Goal: Transaction & Acquisition: Purchase product/service

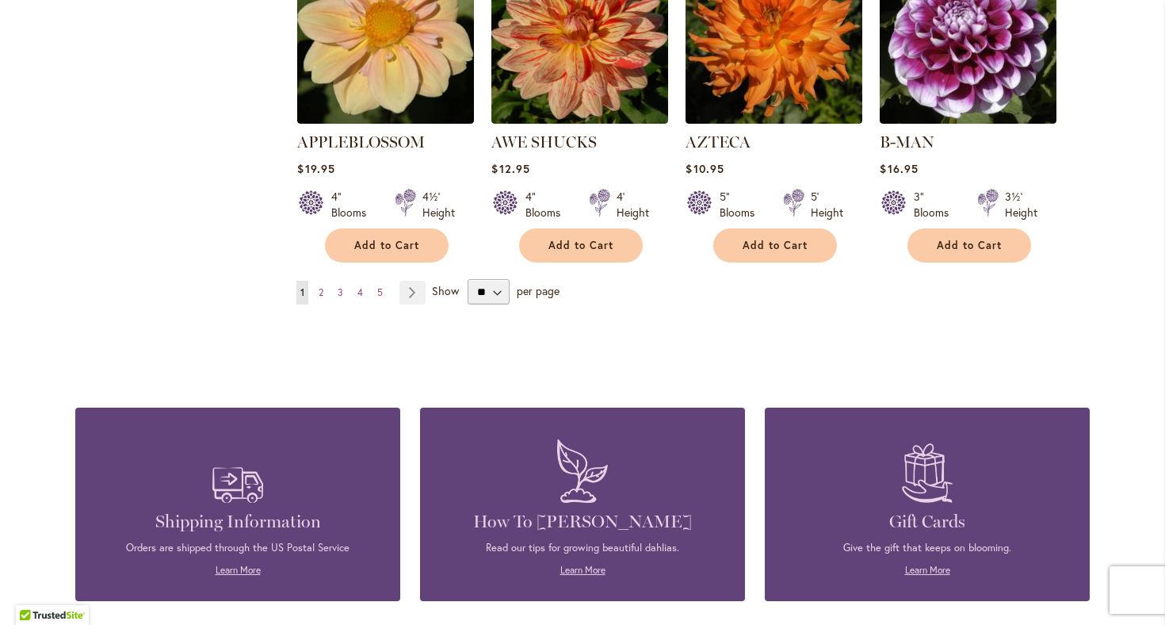
scroll to position [1485, 0]
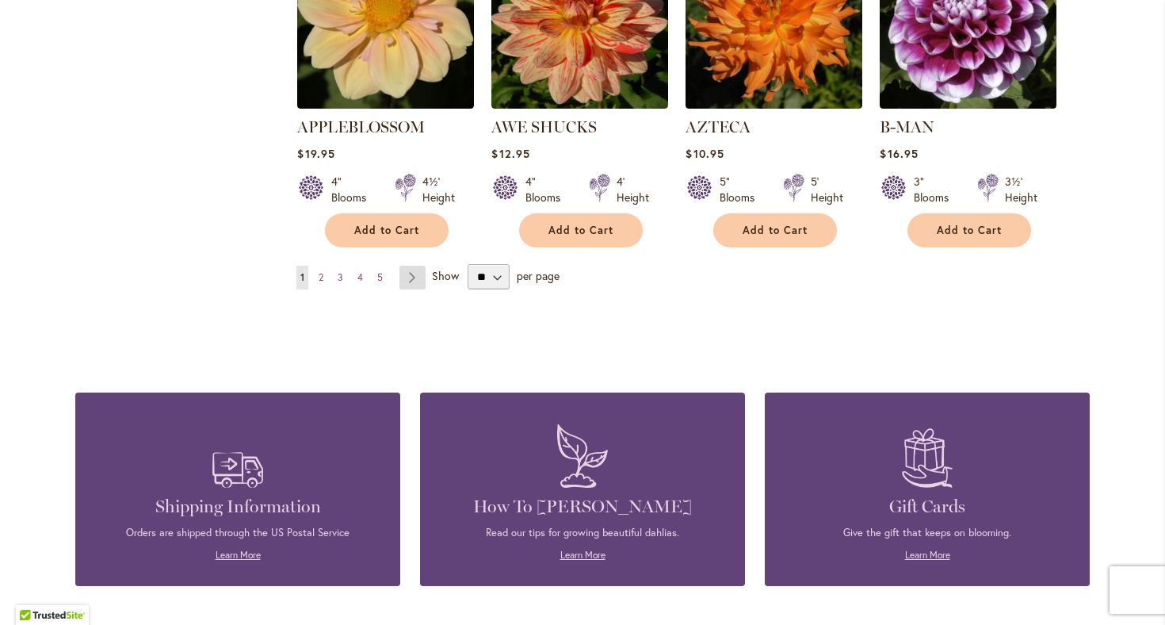
click at [414, 266] on link "Page Next" at bounding box center [412, 278] width 26 height 24
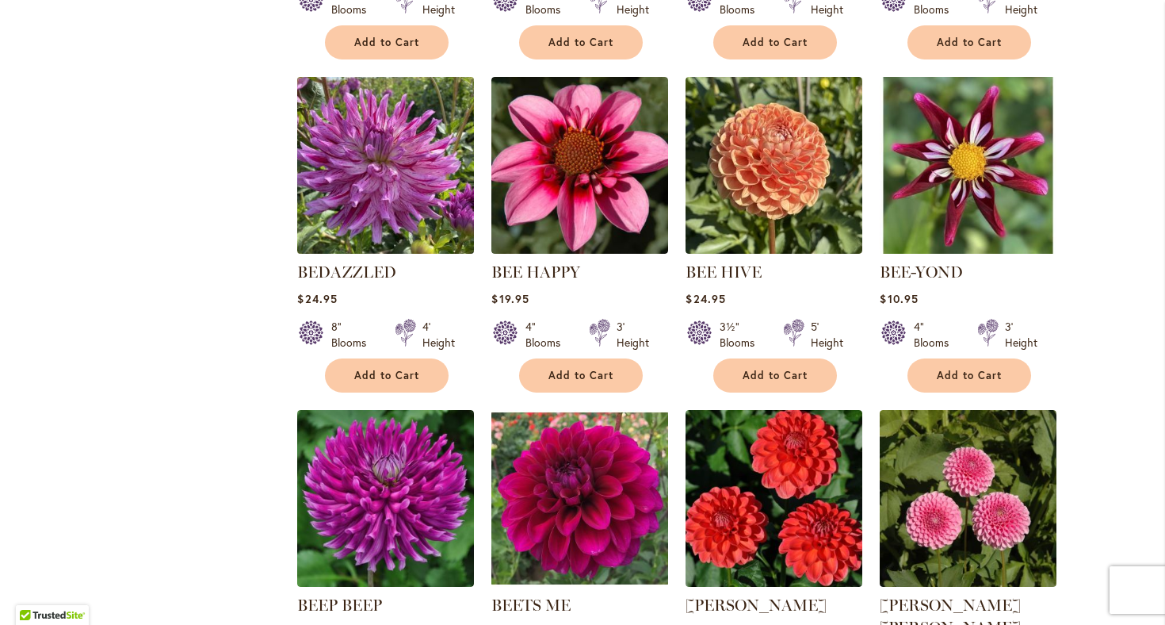
scroll to position [988, 0]
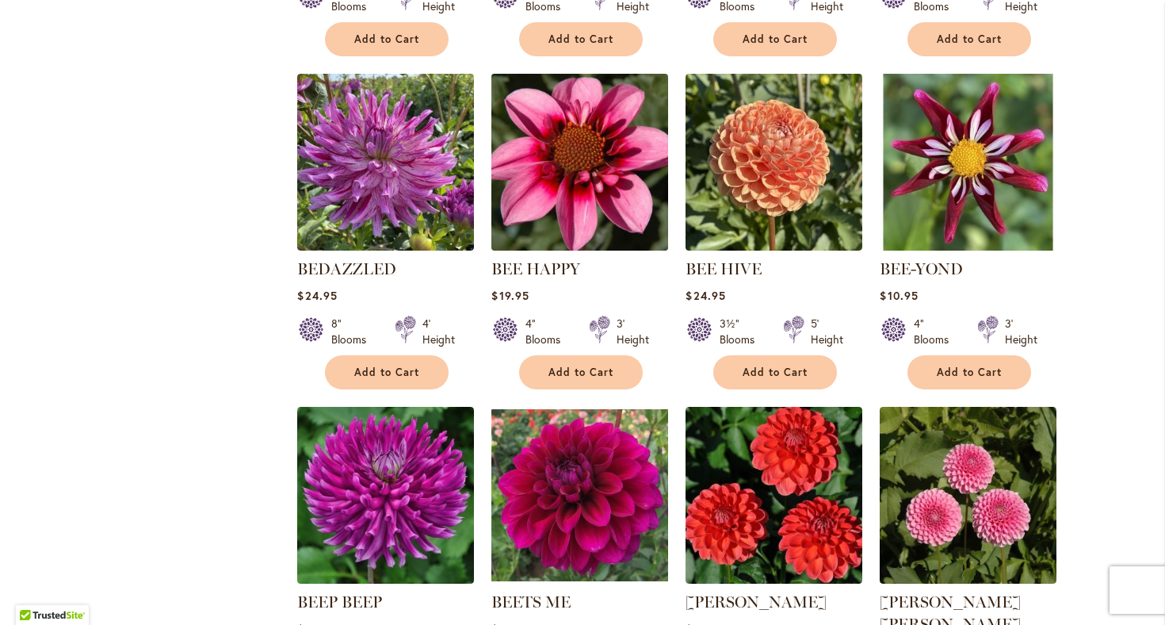
click at [568, 152] on img at bounding box center [579, 162] width 185 height 185
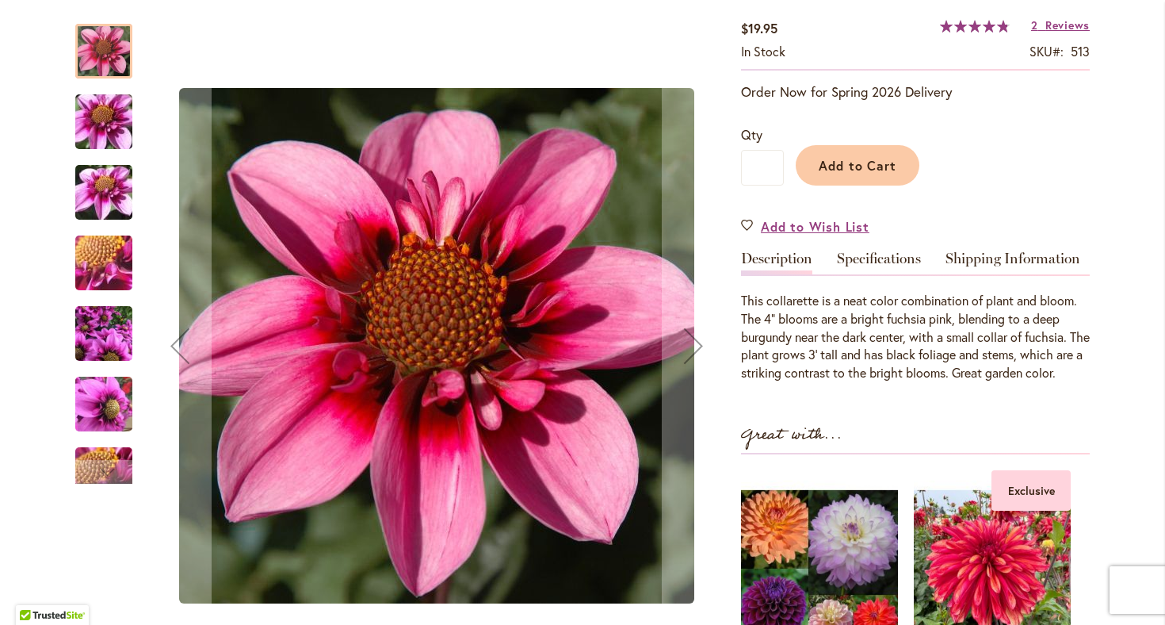
scroll to position [281, 0]
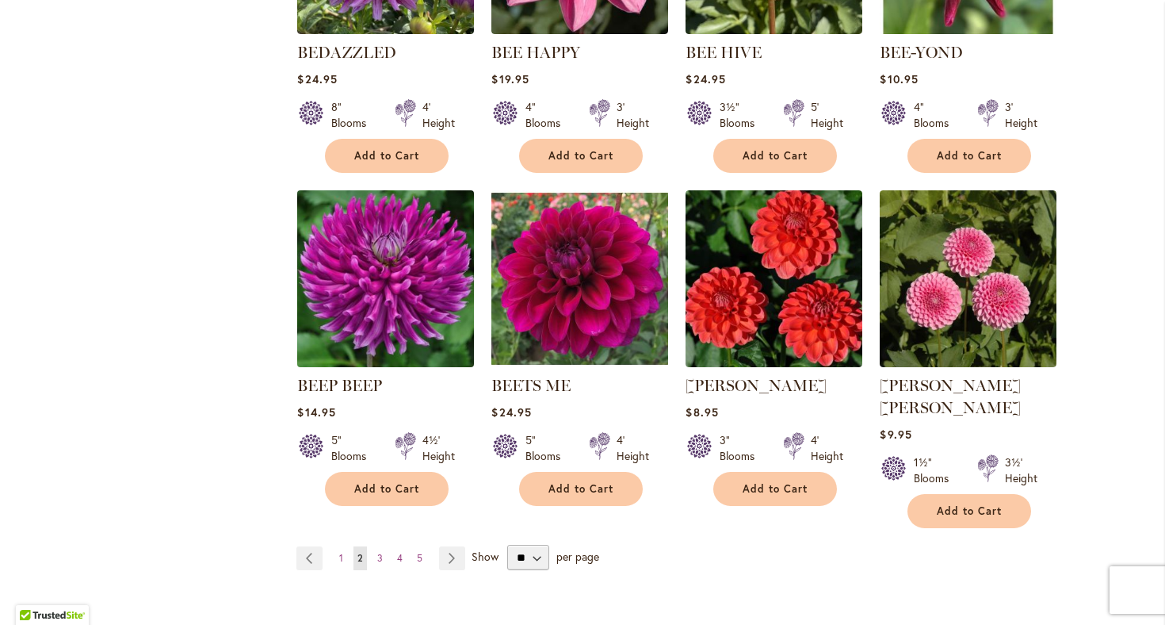
scroll to position [1243, 0]
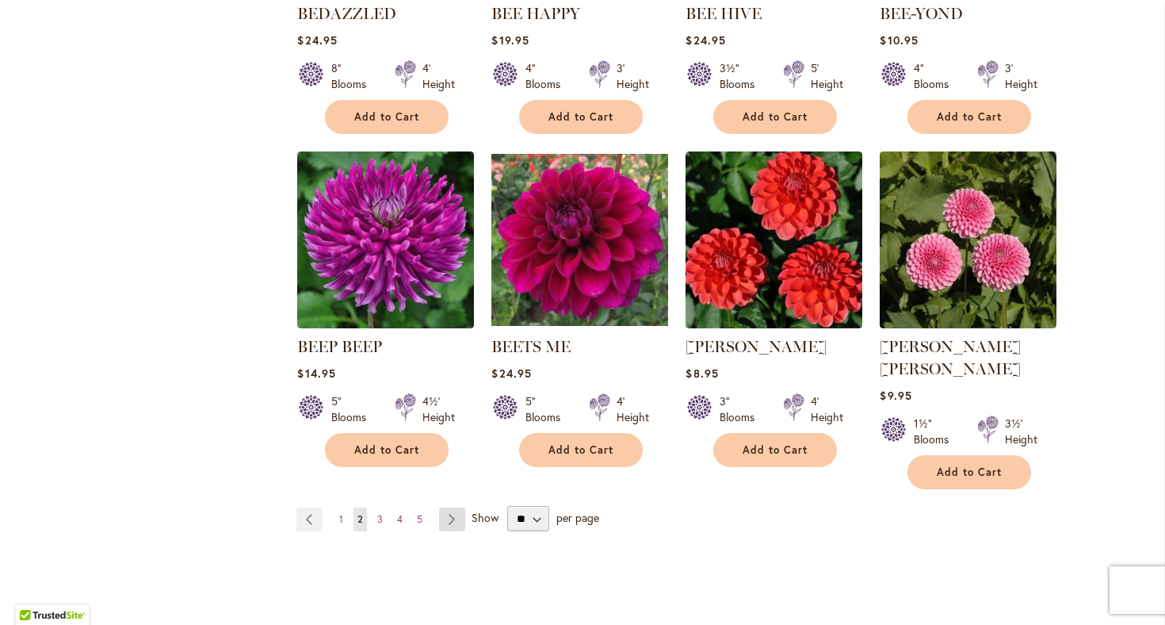
click at [457, 507] on link "Page Next" at bounding box center [452, 519] width 26 height 24
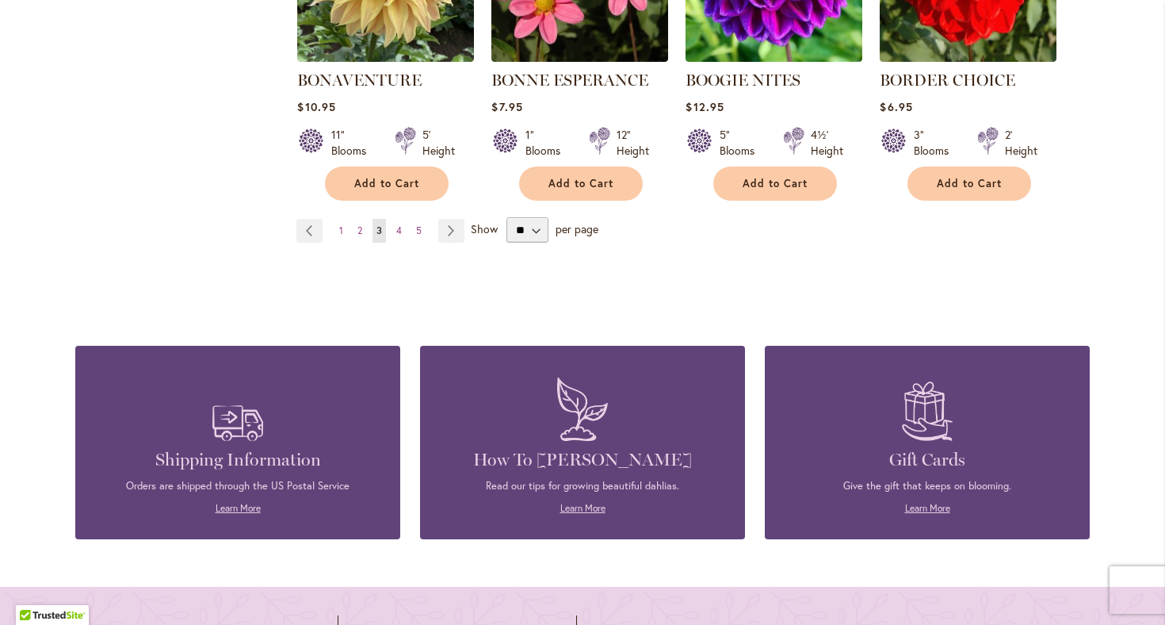
scroll to position [1527, 0]
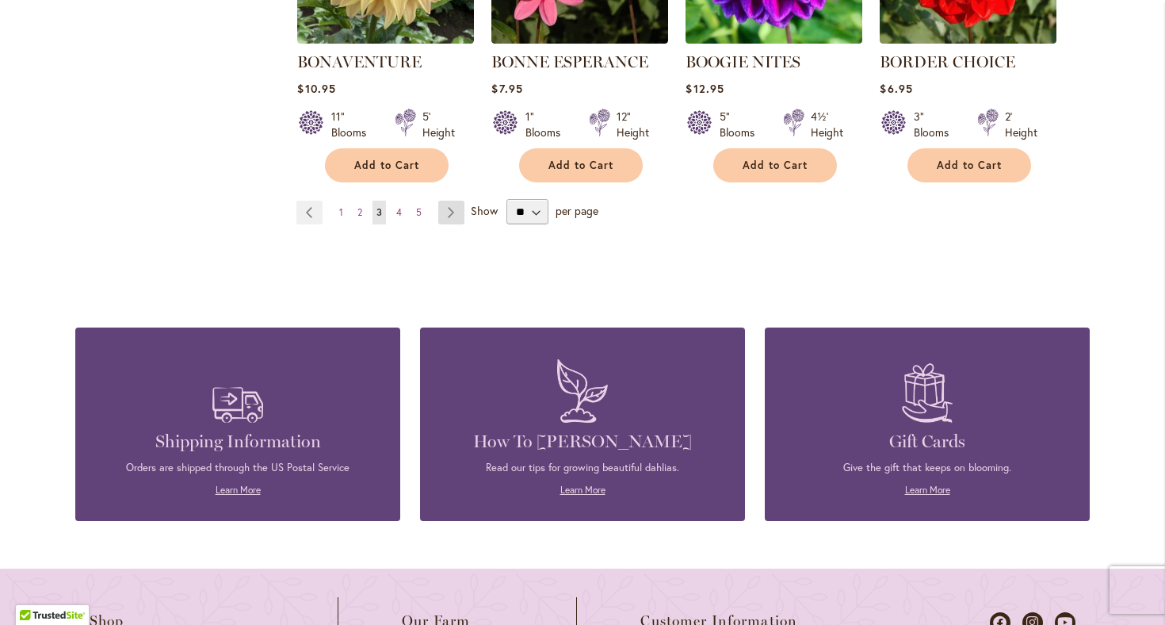
click at [450, 212] on link "Page Next" at bounding box center [451, 213] width 26 height 24
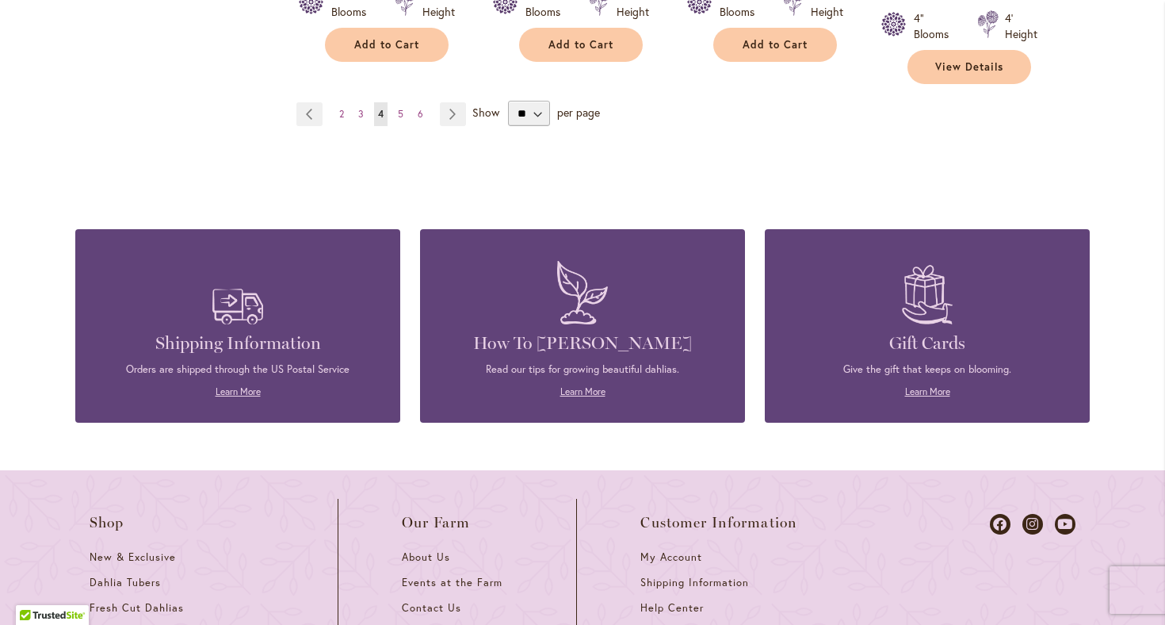
scroll to position [1665, 0]
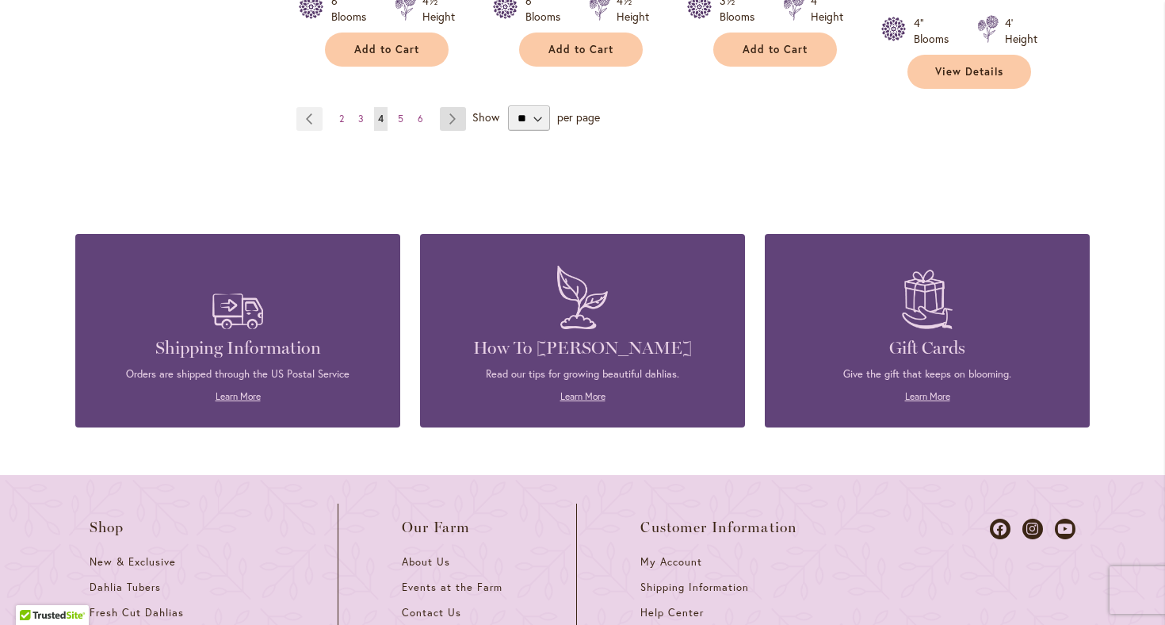
click at [445, 107] on link "Page Next" at bounding box center [453, 119] width 26 height 24
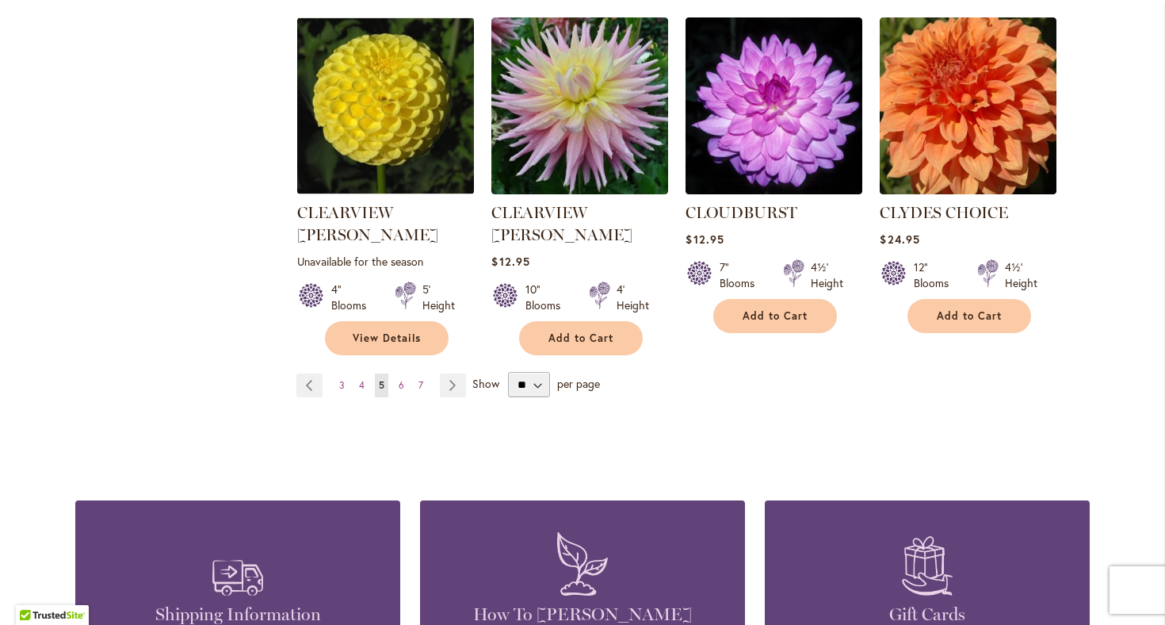
scroll to position [1422, 0]
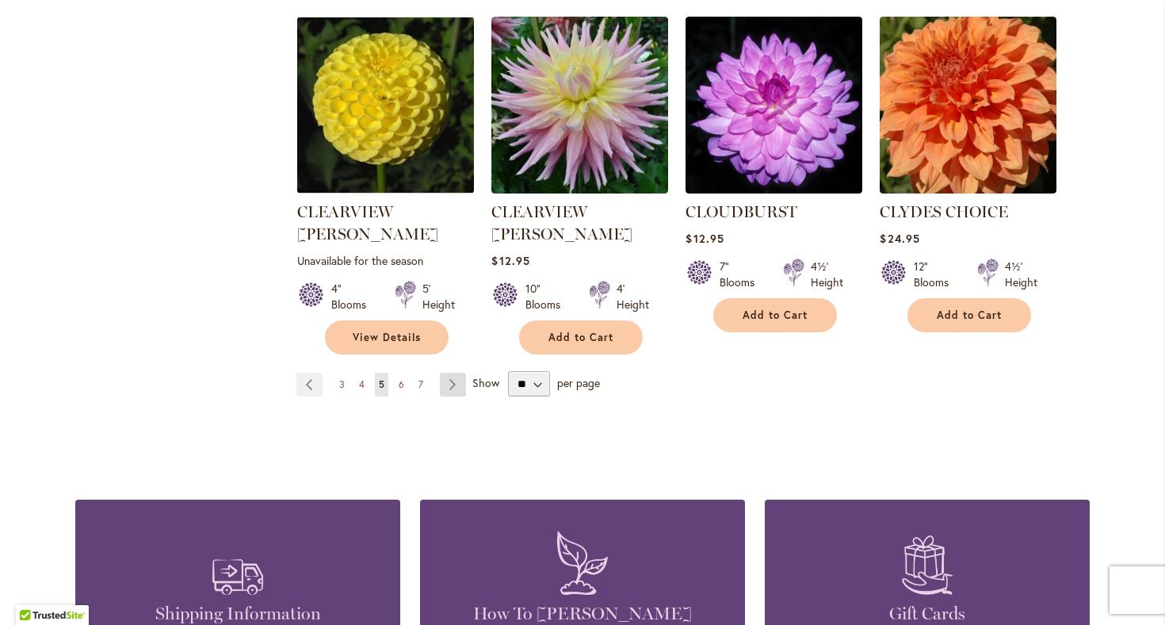
click at [451, 373] on link "Page Next" at bounding box center [453, 385] width 26 height 24
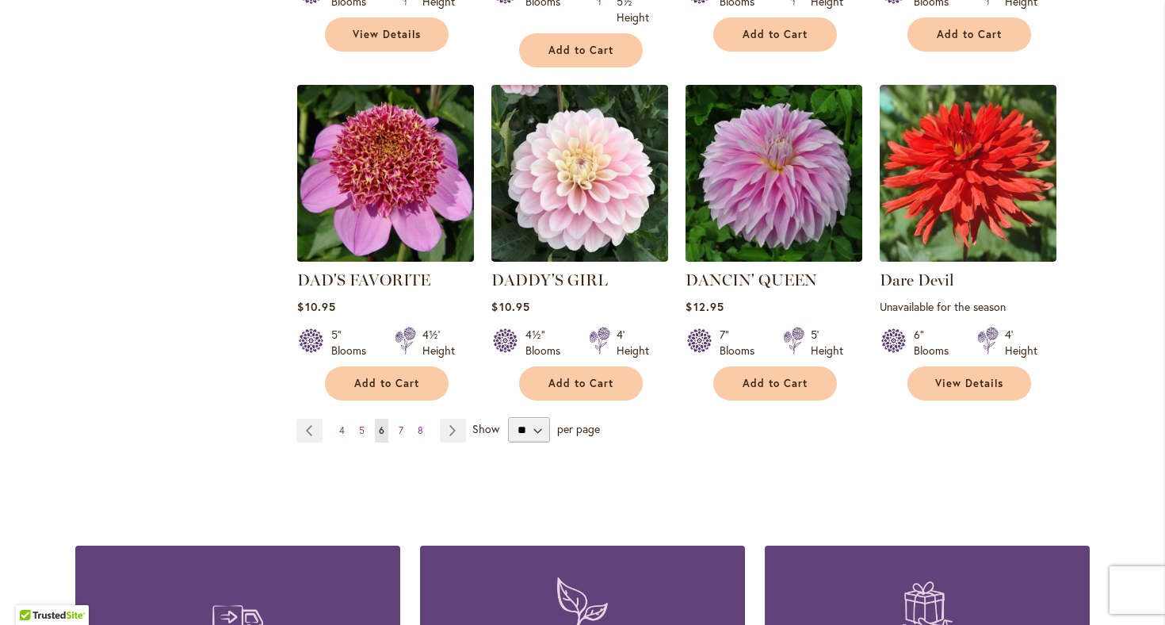
scroll to position [1393, 0]
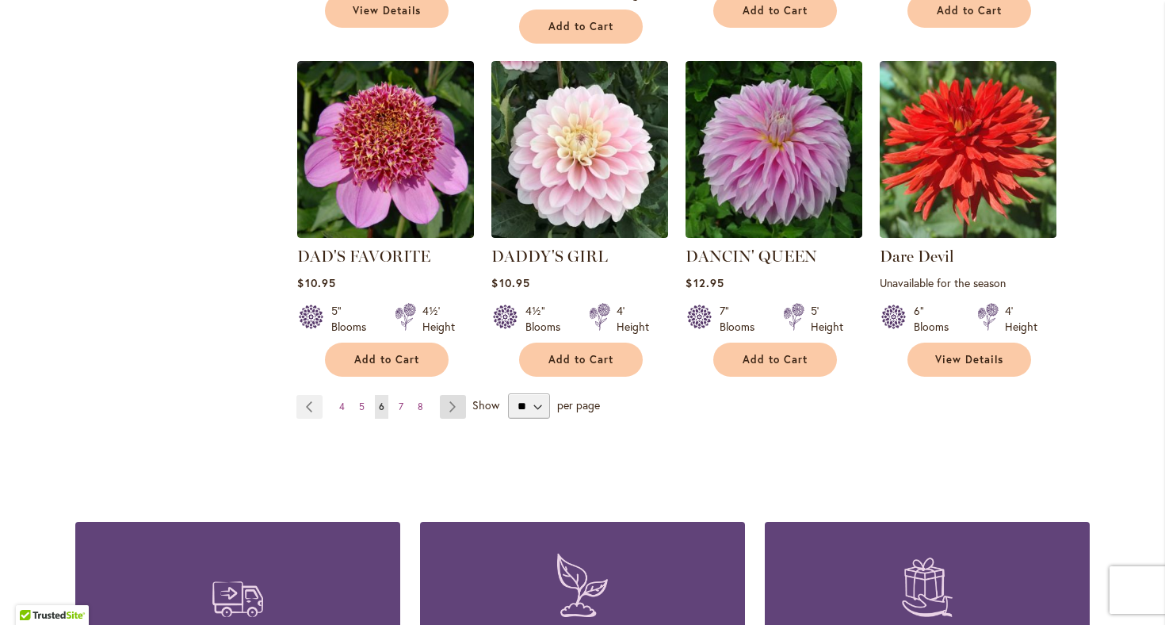
click at [453, 395] on link "Page Next" at bounding box center [453, 407] width 26 height 24
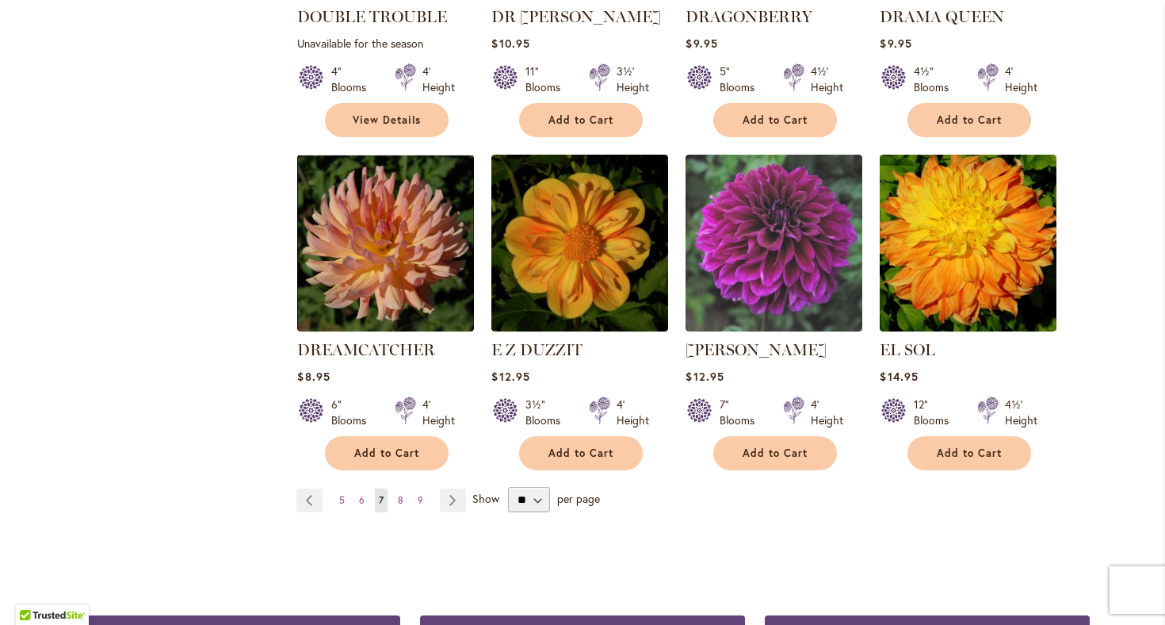
scroll to position [1286, 0]
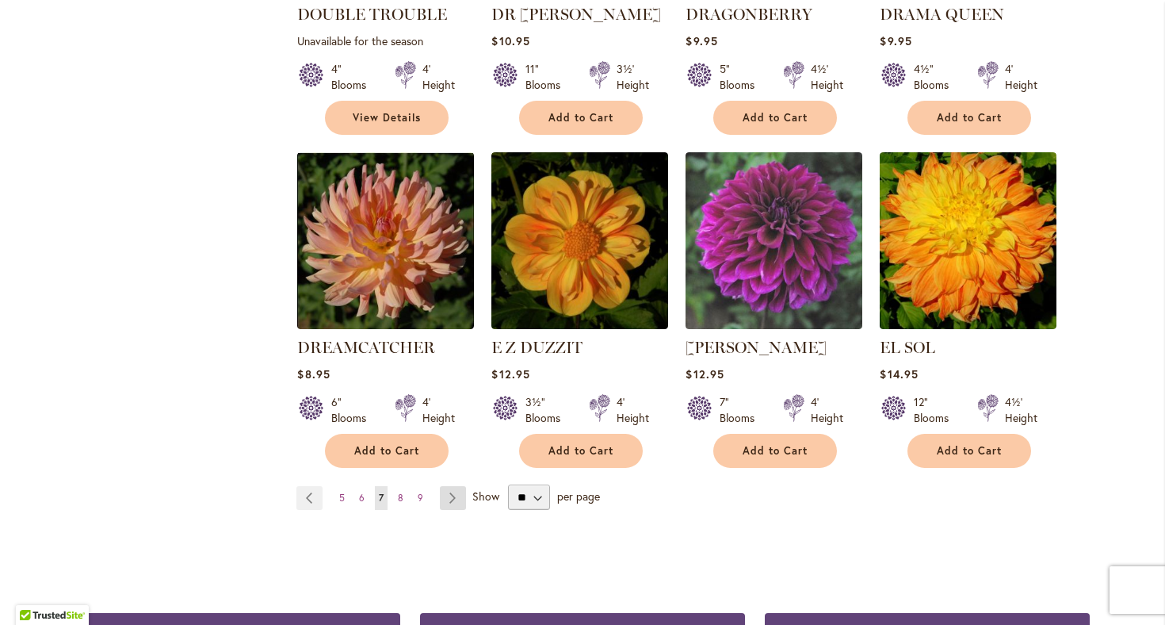
click at [449, 486] on link "Page Next" at bounding box center [453, 498] width 26 height 24
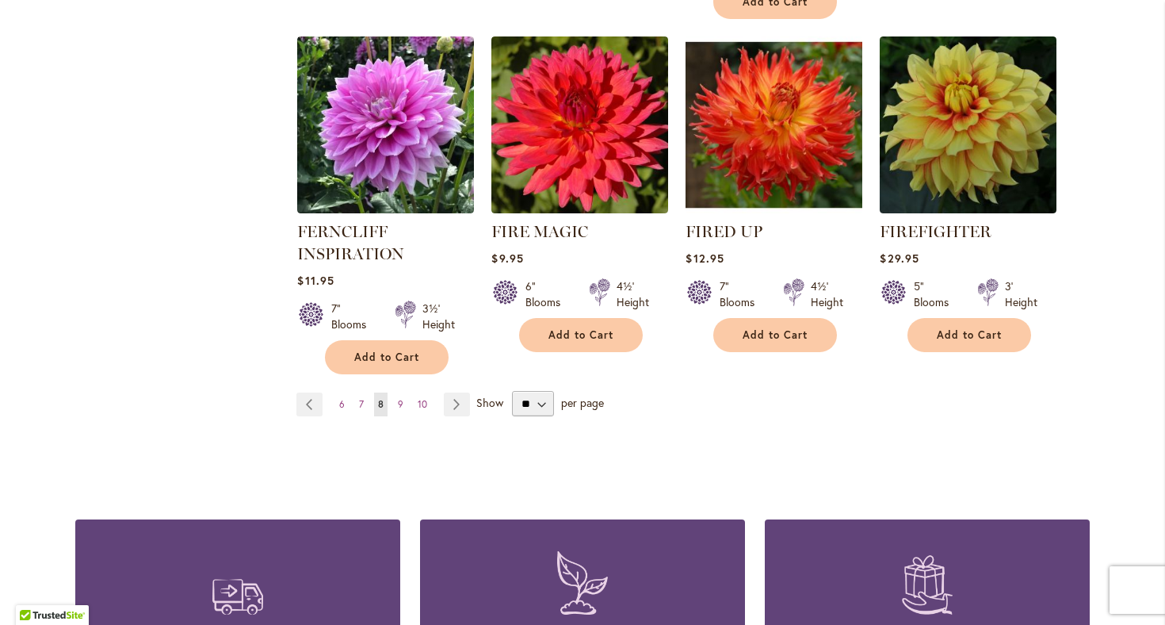
scroll to position [1397, 0]
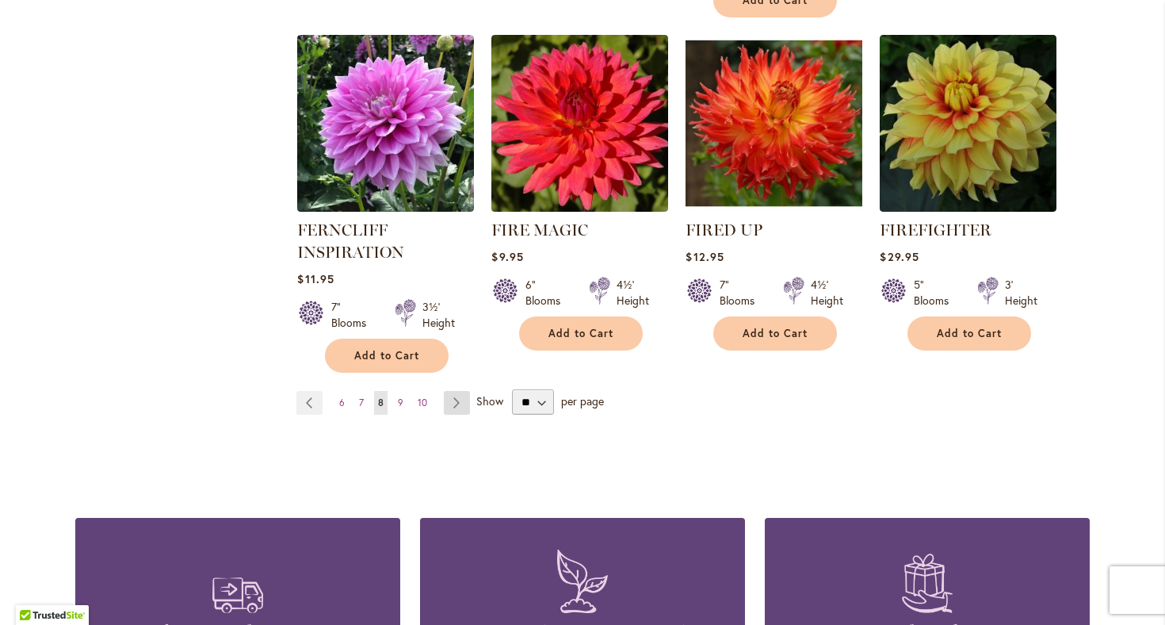
click at [453, 398] on link "Page Next" at bounding box center [457, 403] width 26 height 24
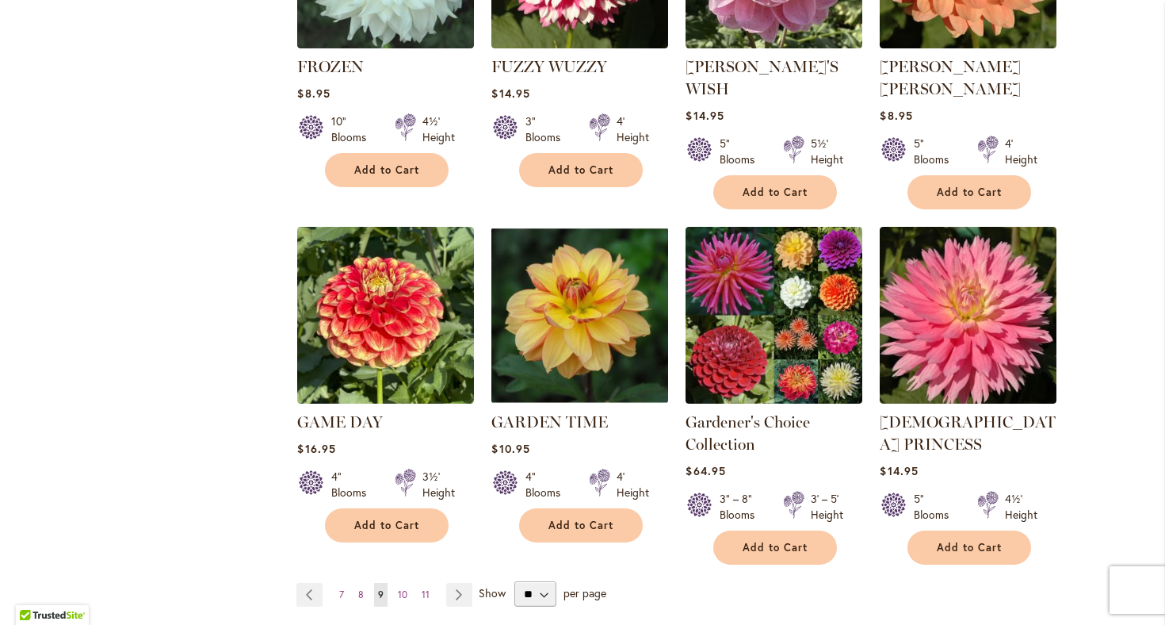
scroll to position [1236, 0]
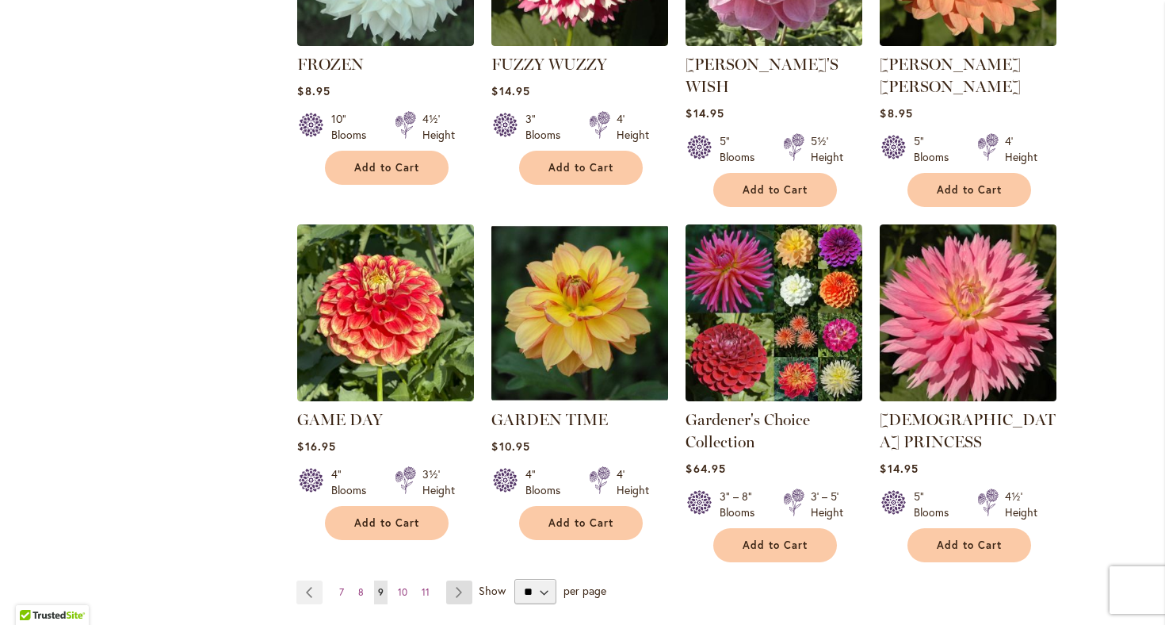
click at [457, 580] on link "Page Next" at bounding box center [459, 592] width 26 height 24
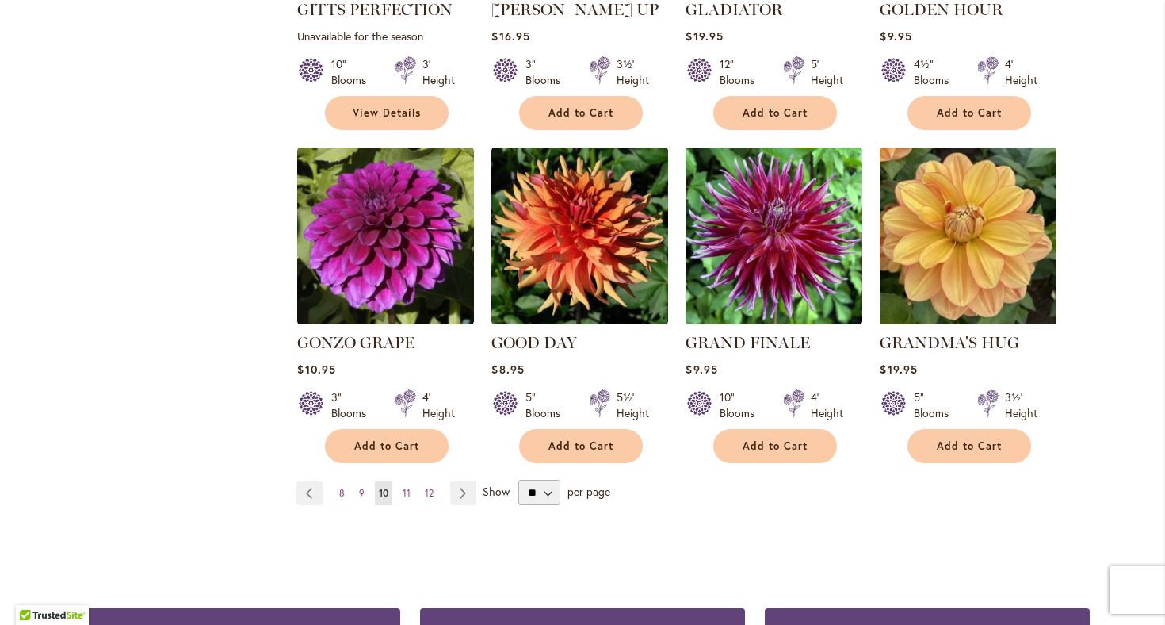
scroll to position [1270, 0]
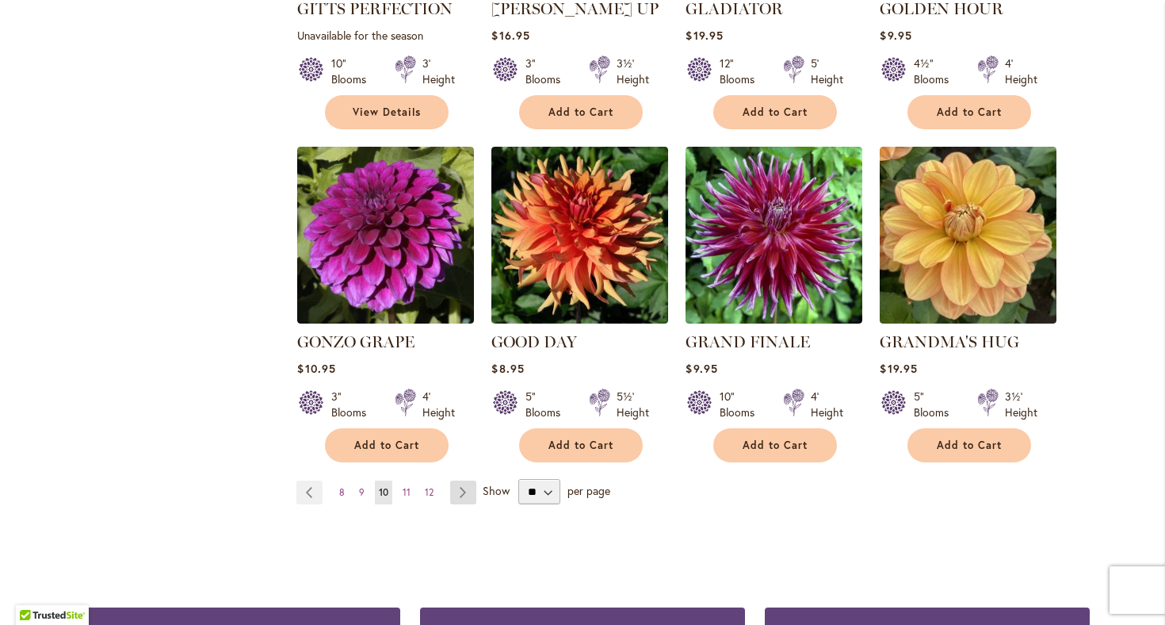
click at [464, 480] on link "Page Next" at bounding box center [463, 492] width 26 height 24
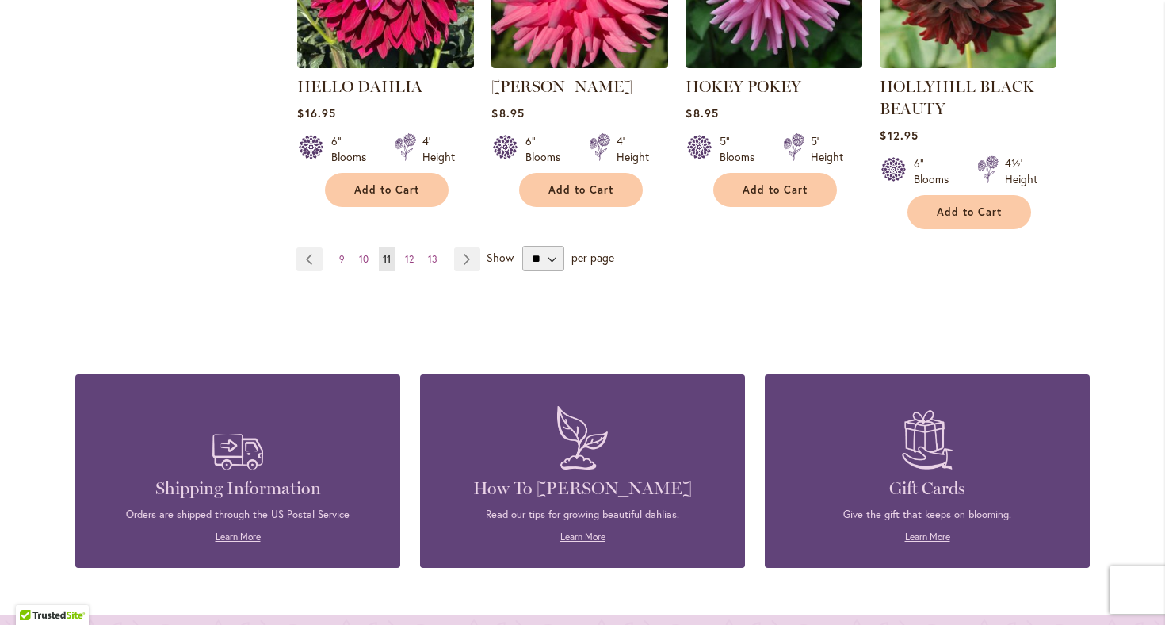
scroll to position [1565, 0]
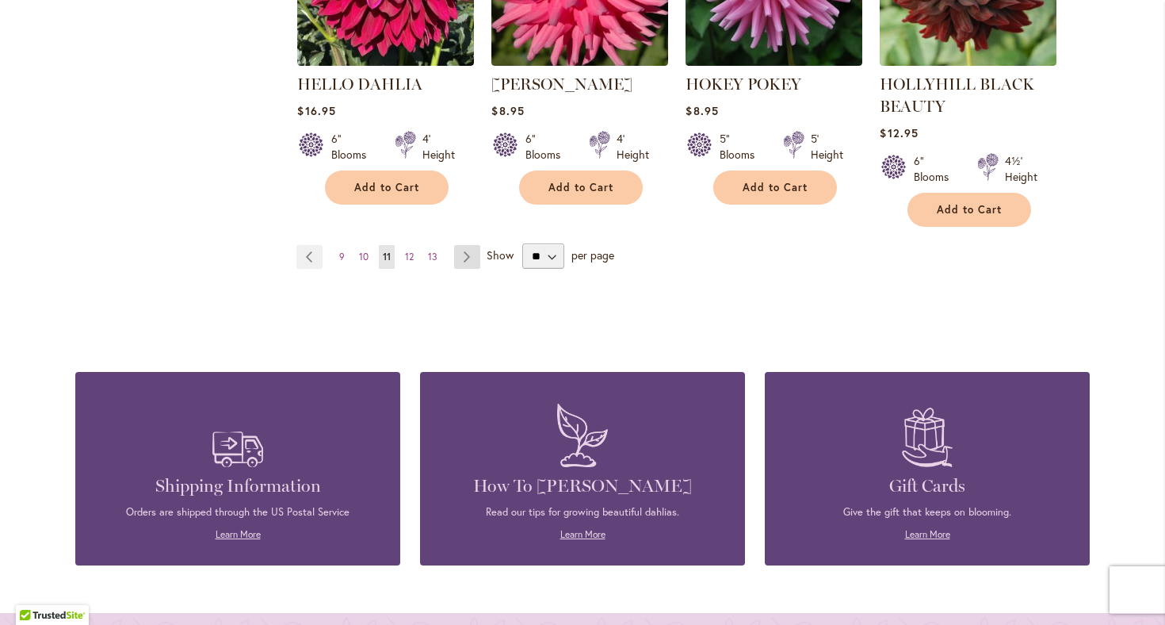
click at [465, 255] on link "Page Next" at bounding box center [467, 257] width 26 height 24
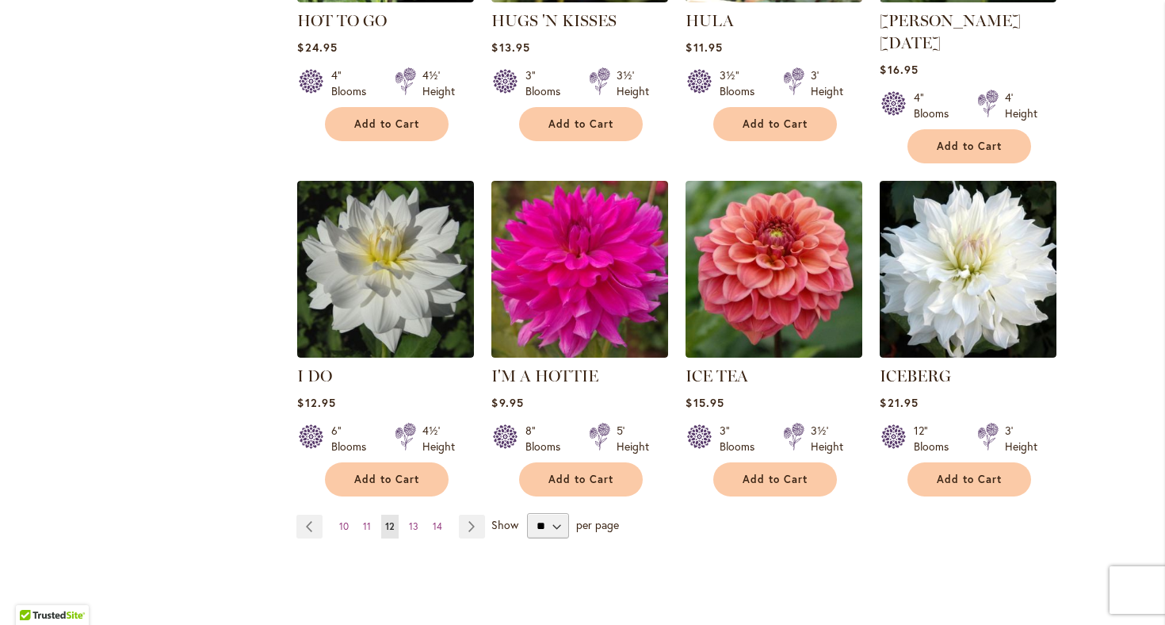
scroll to position [1242, 0]
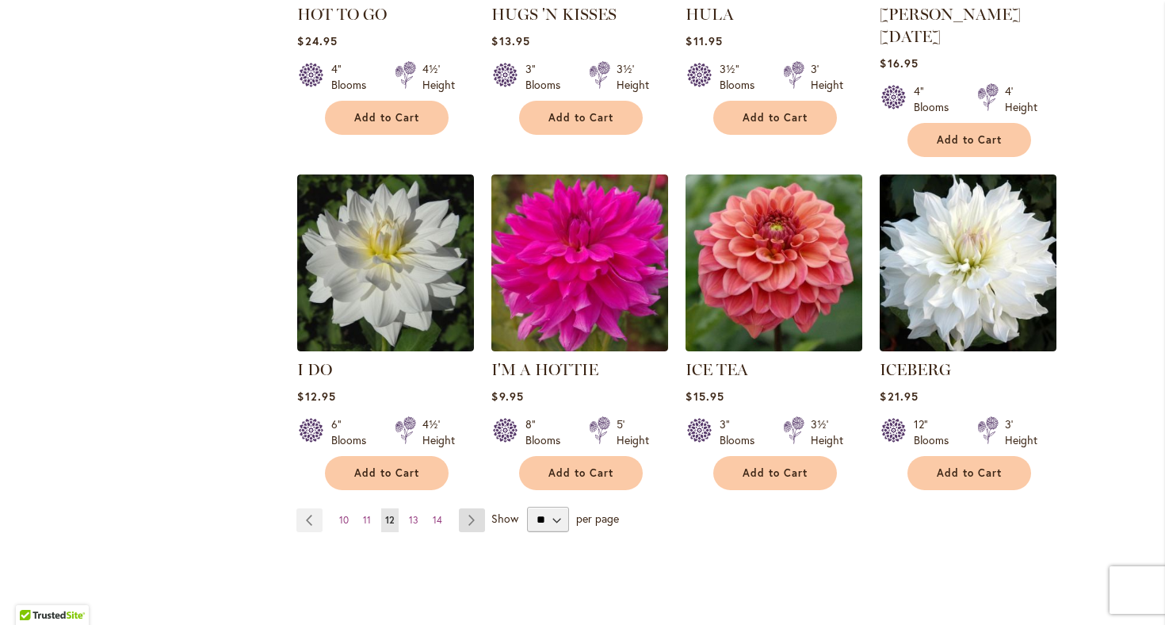
click at [464, 508] on link "Page Next" at bounding box center [472, 520] width 26 height 24
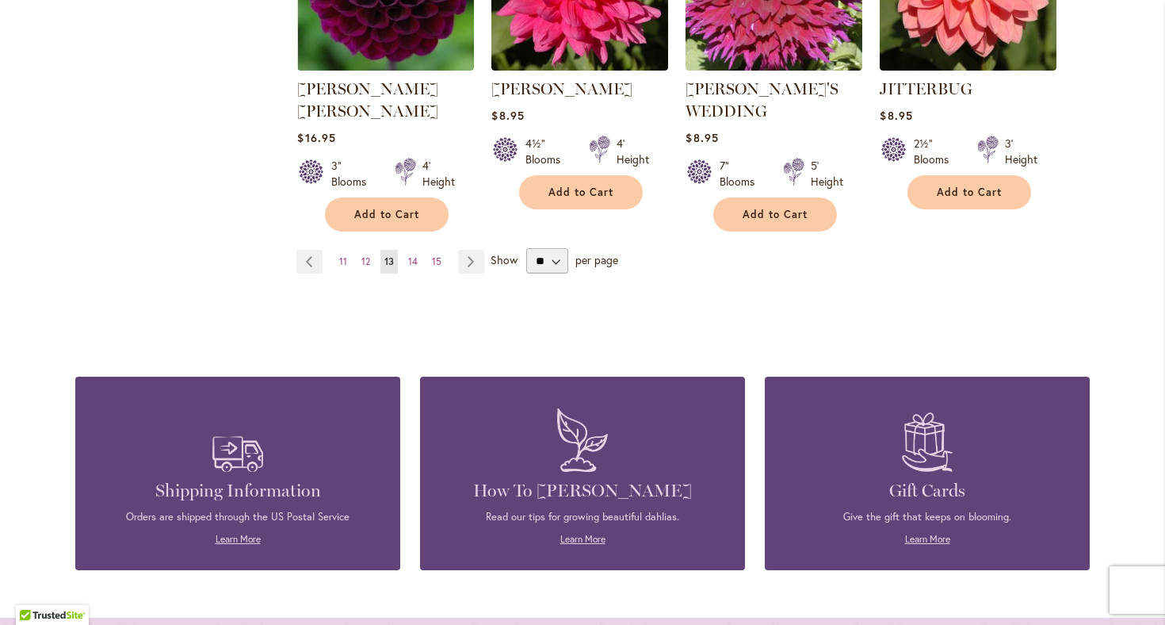
scroll to position [1540, 0]
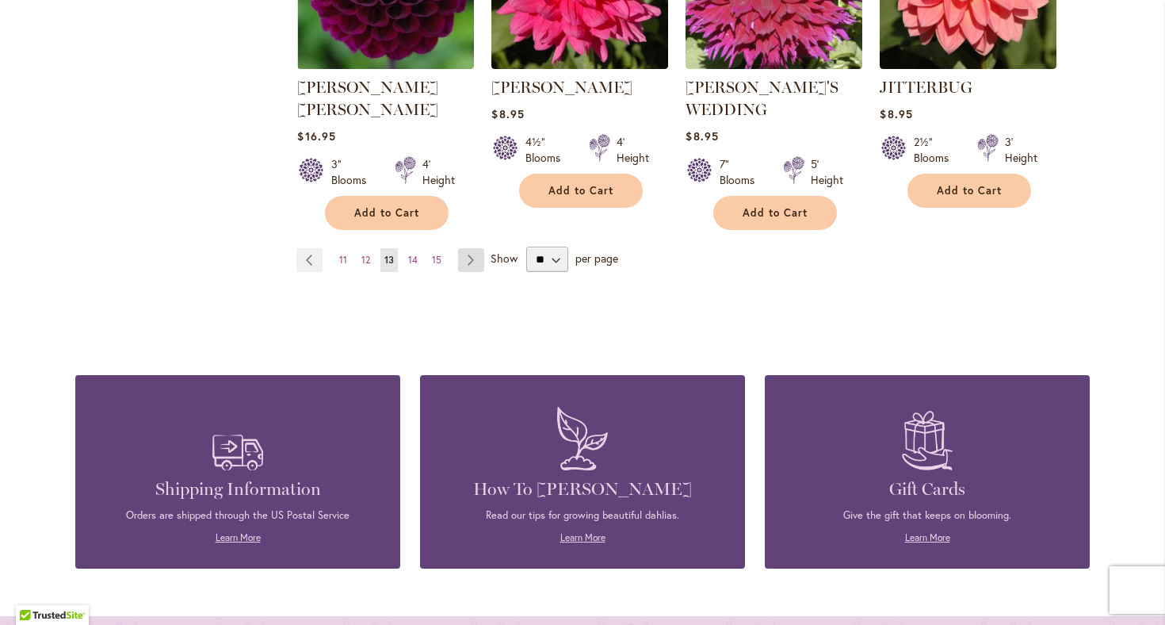
click at [474, 248] on link "Page Next" at bounding box center [471, 260] width 26 height 24
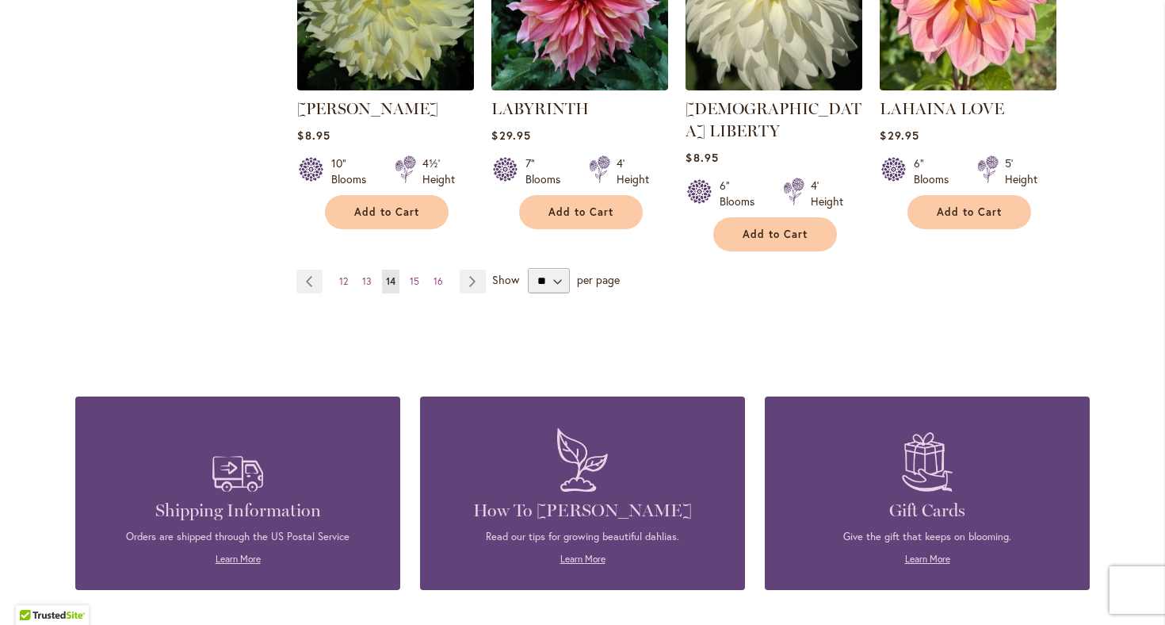
scroll to position [1499, 0]
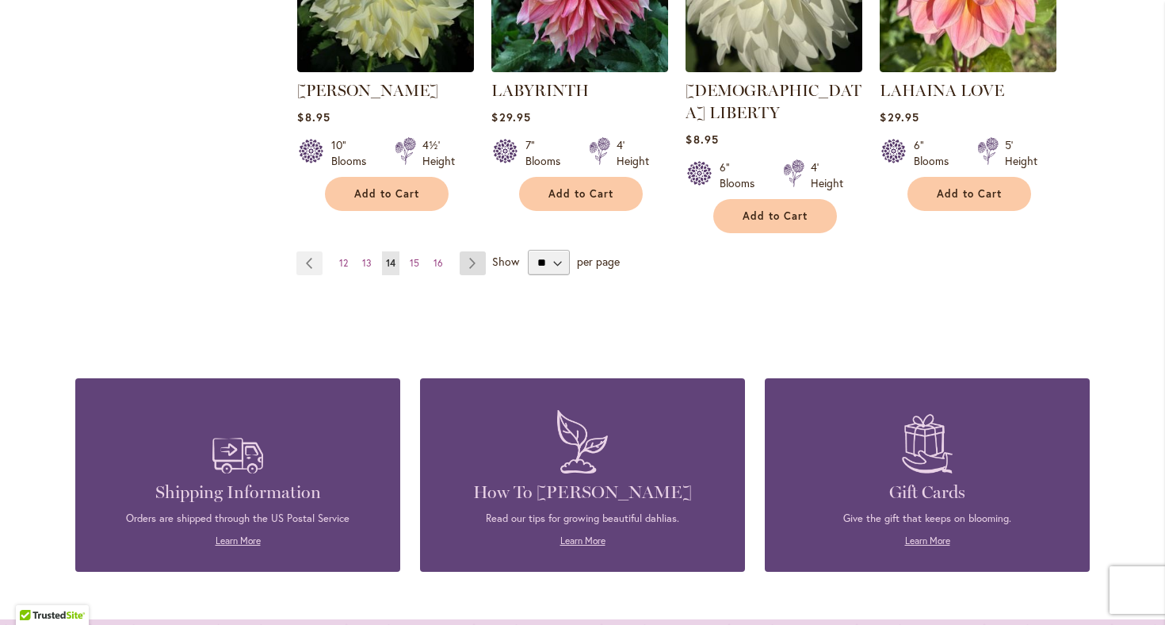
click at [475, 251] on link "Page Next" at bounding box center [473, 263] width 26 height 24
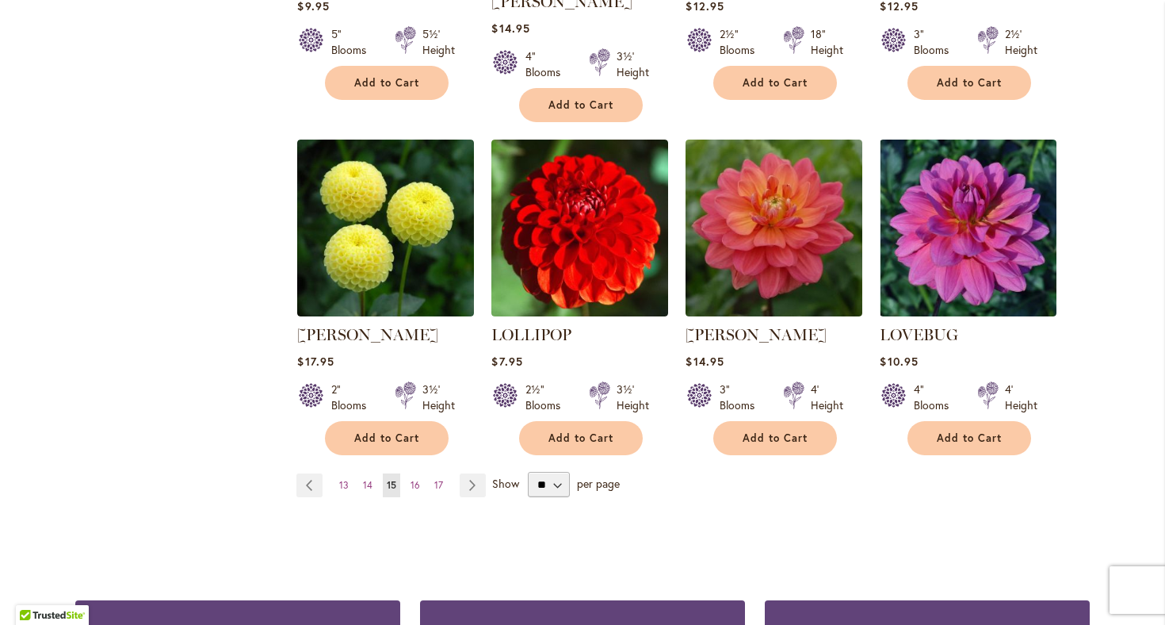
scroll to position [1306, 0]
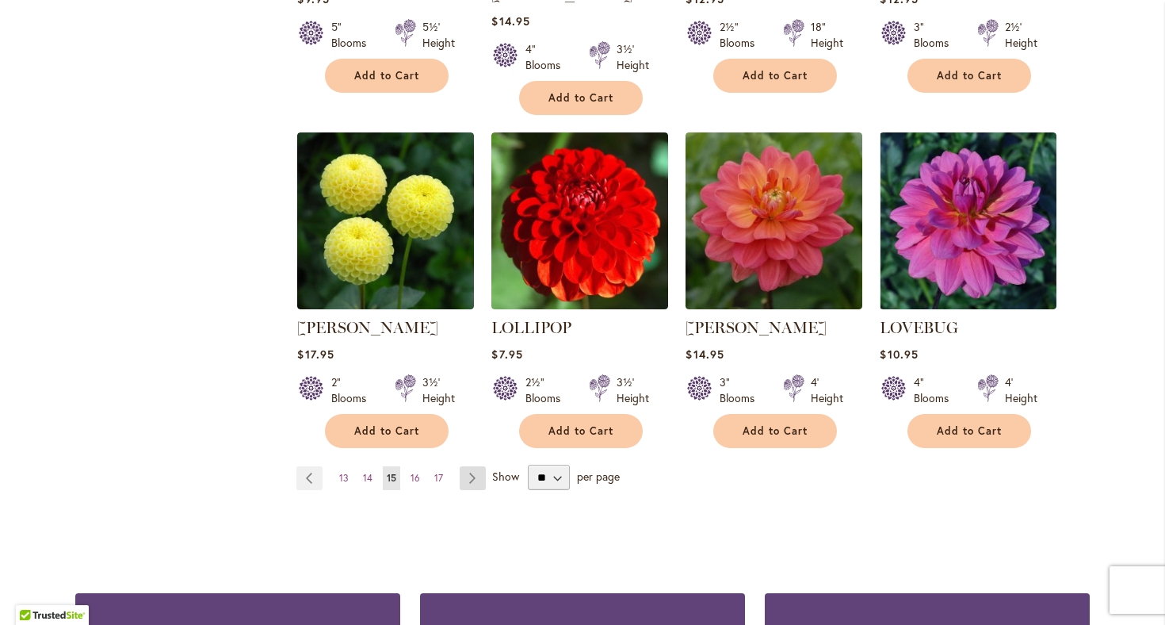
click at [469, 466] on link "Page Next" at bounding box center [473, 478] width 26 height 24
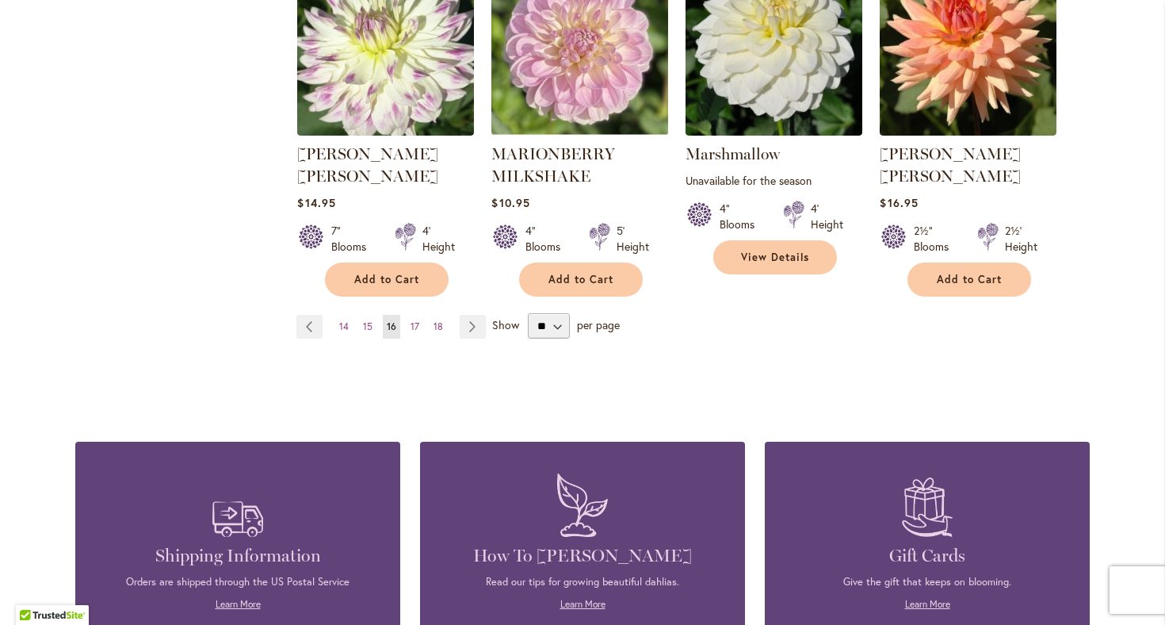
scroll to position [1520, 0]
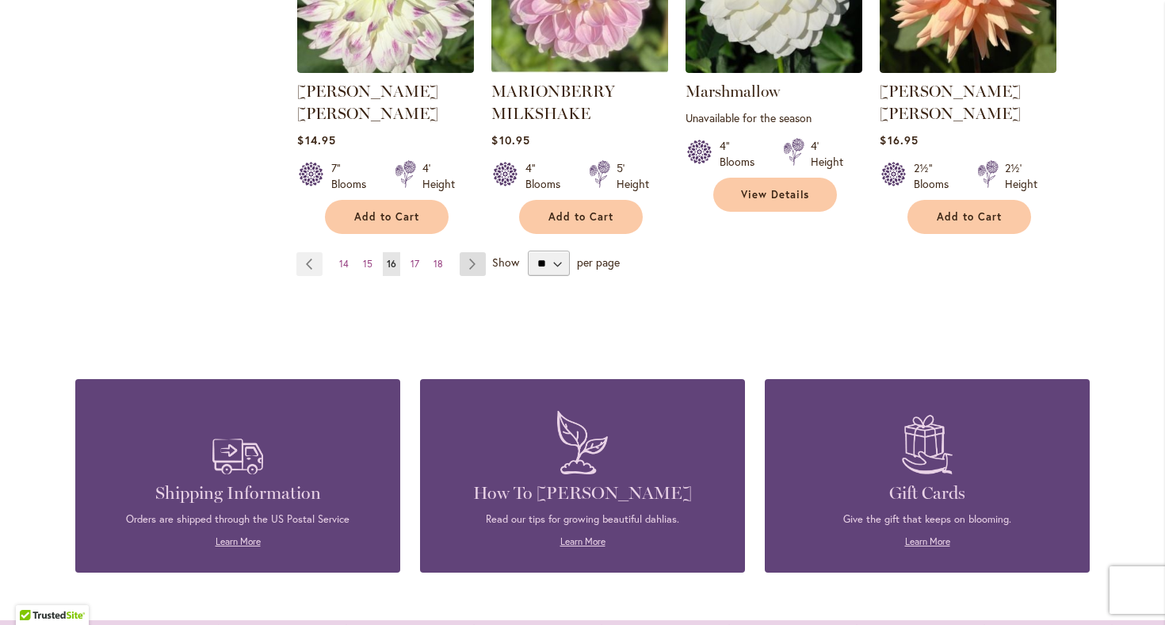
click at [472, 252] on link "Page Next" at bounding box center [473, 264] width 26 height 24
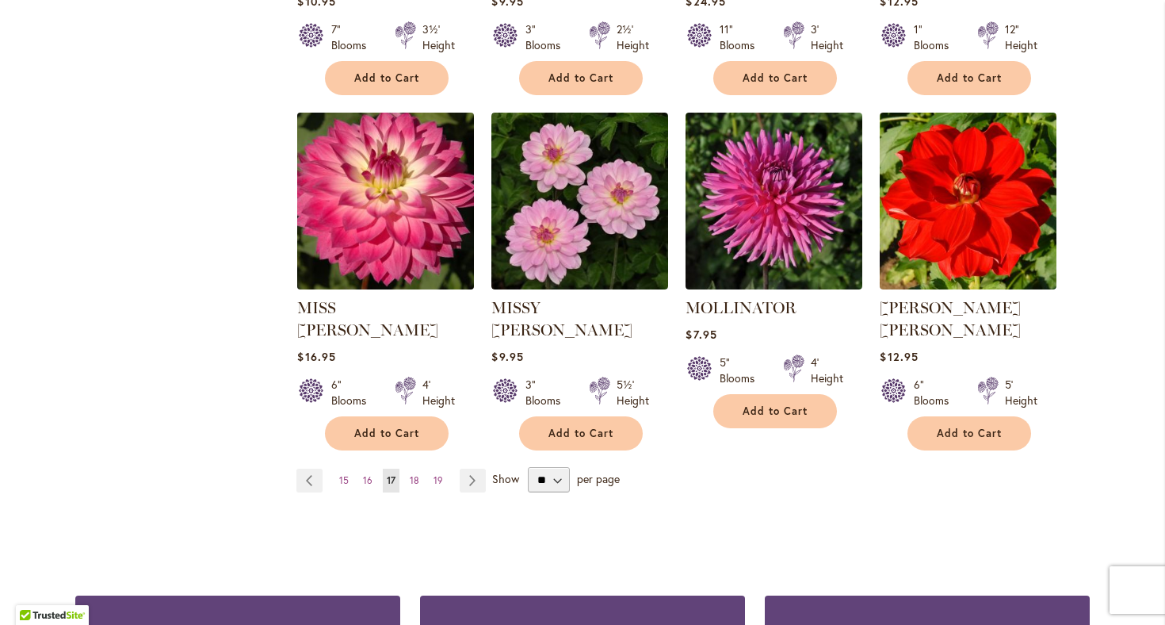
scroll to position [1295, 0]
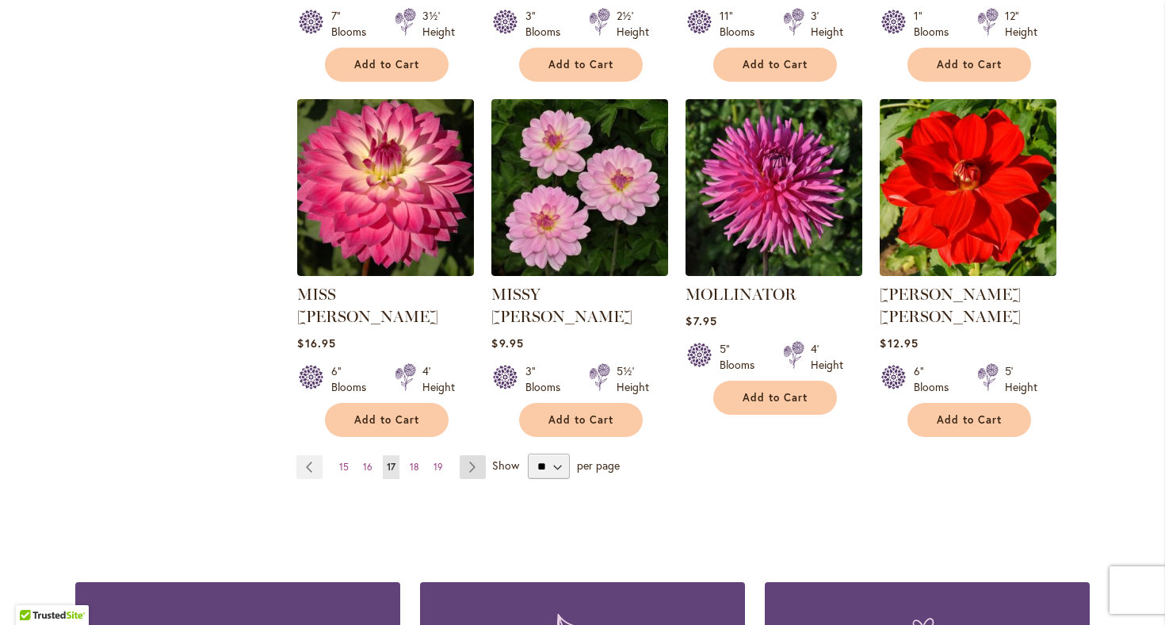
click at [472, 455] on link "Page Next" at bounding box center [473, 467] width 26 height 24
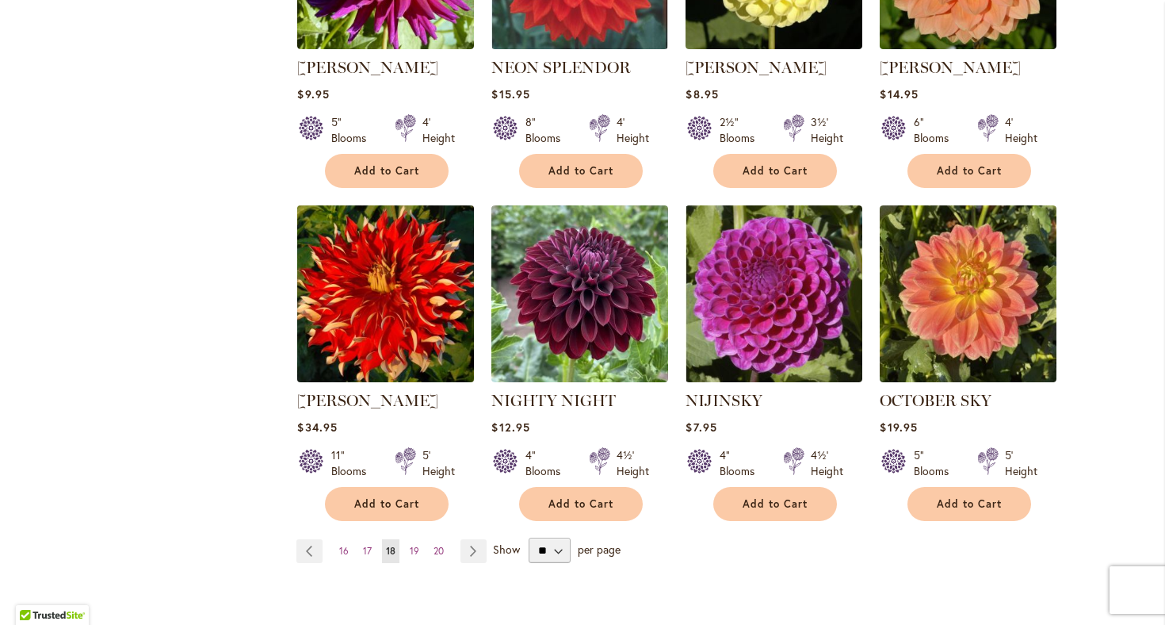
scroll to position [1372, 0]
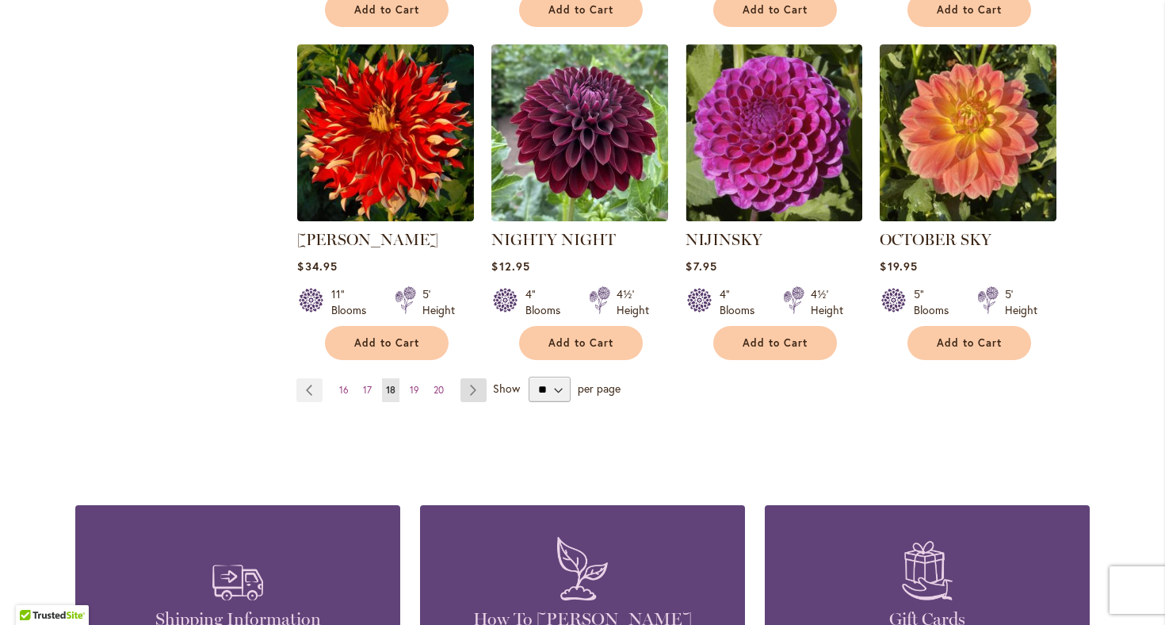
click at [476, 378] on link "Page Next" at bounding box center [473, 390] width 26 height 24
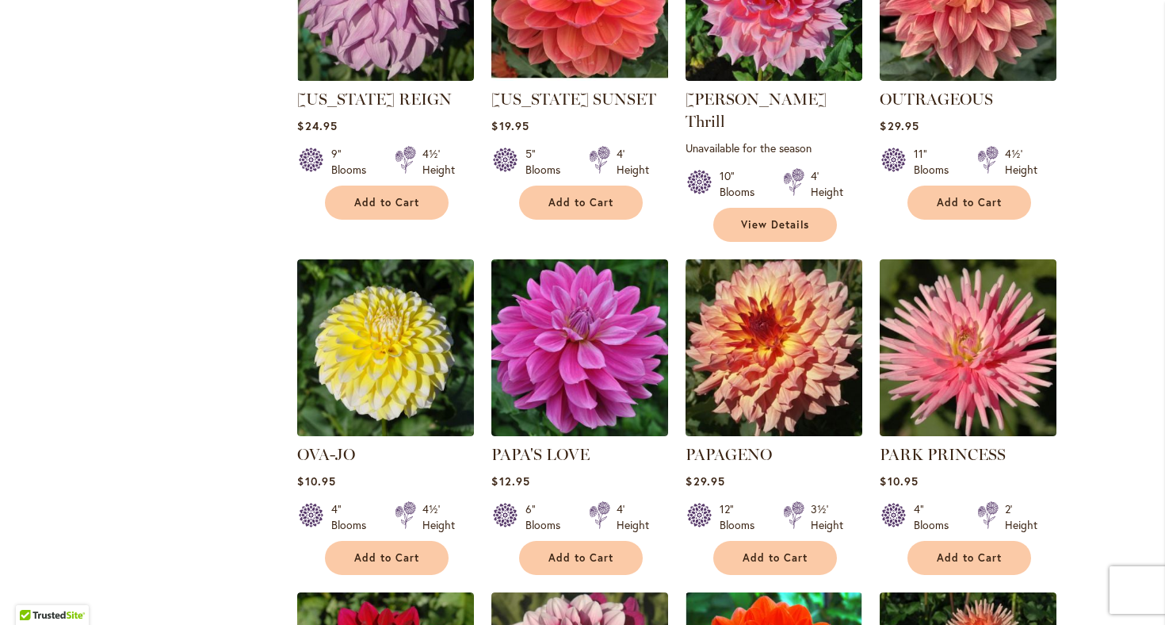
scroll to position [826, 0]
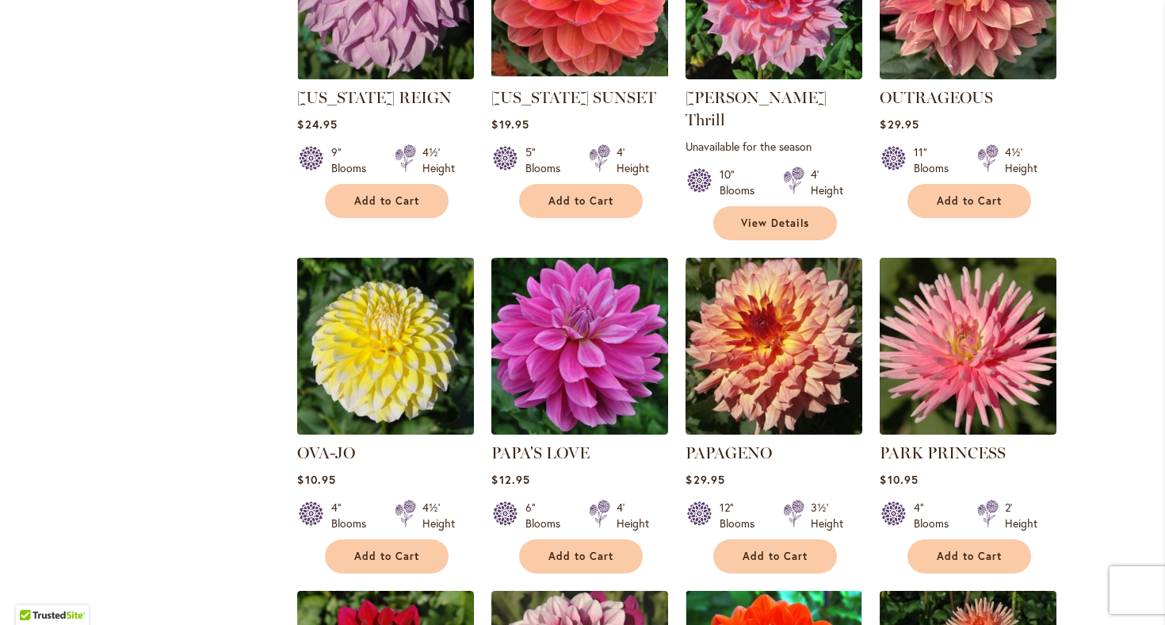
click at [385, 338] on img at bounding box center [385, 346] width 185 height 185
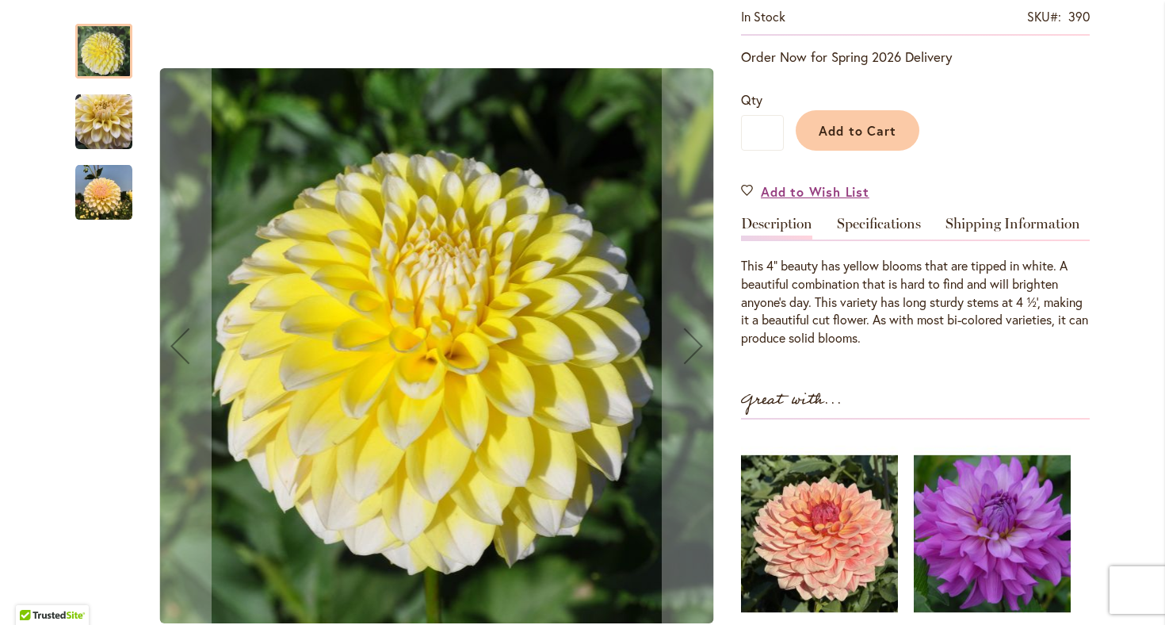
scroll to position [321, 0]
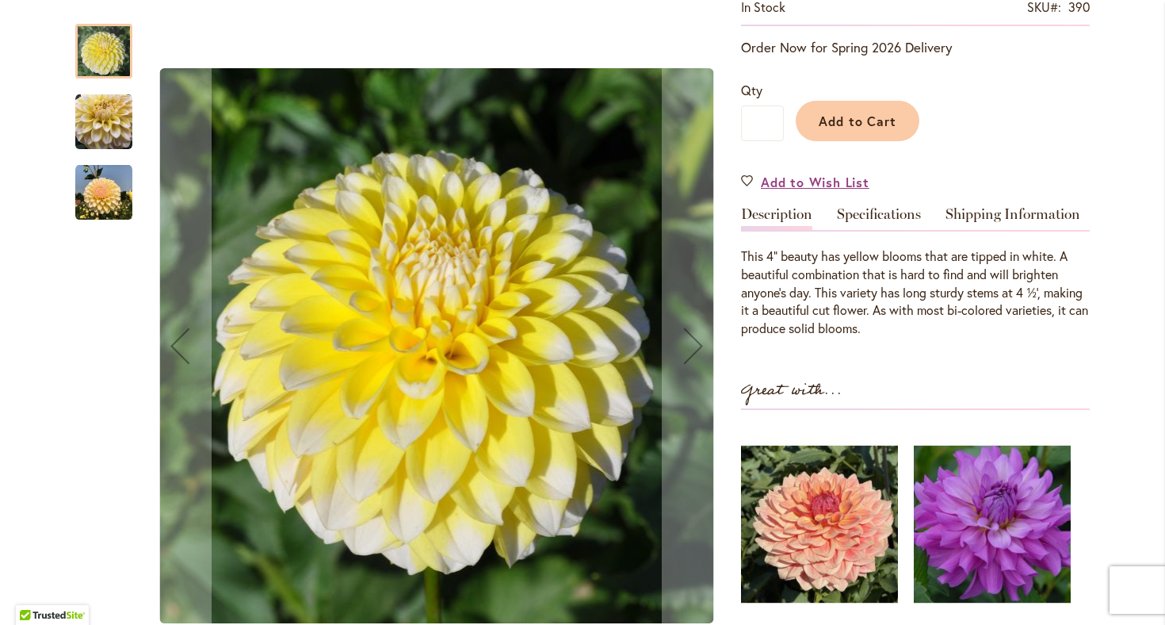
click at [102, 119] on img "OVA-JO" at bounding box center [103, 122] width 57 height 57
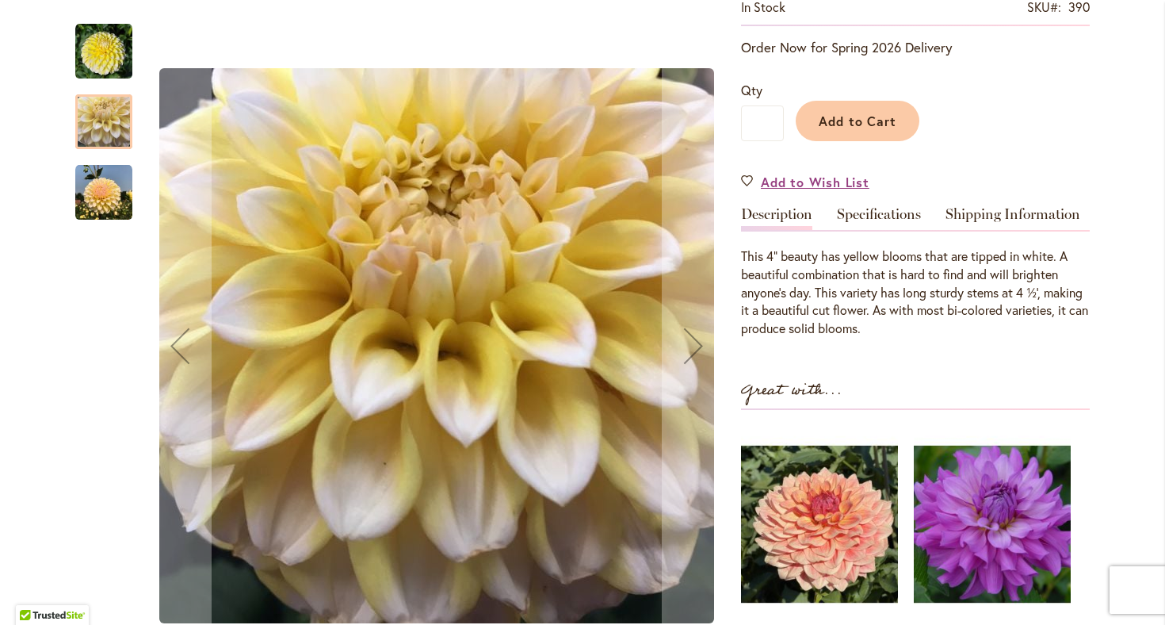
click at [108, 208] on img "OVA-JO" at bounding box center [103, 192] width 57 height 57
